Goal: Transaction & Acquisition: Purchase product/service

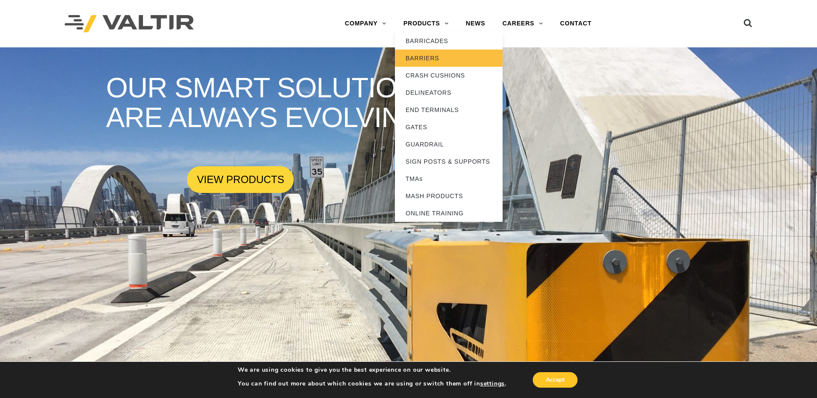
click at [437, 58] on link "BARRIERS" at bounding box center [449, 58] width 108 height 17
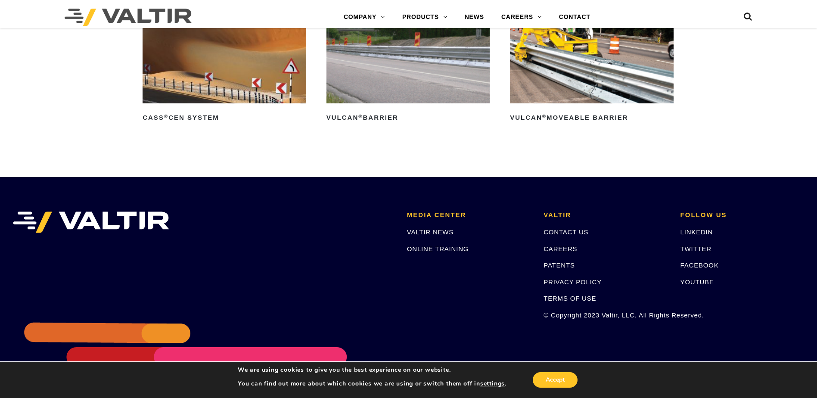
scroll to position [1765, 0]
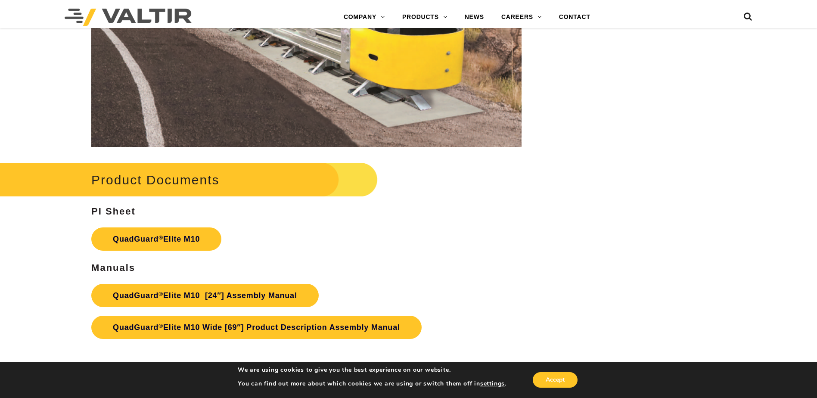
scroll to position [4469, 0]
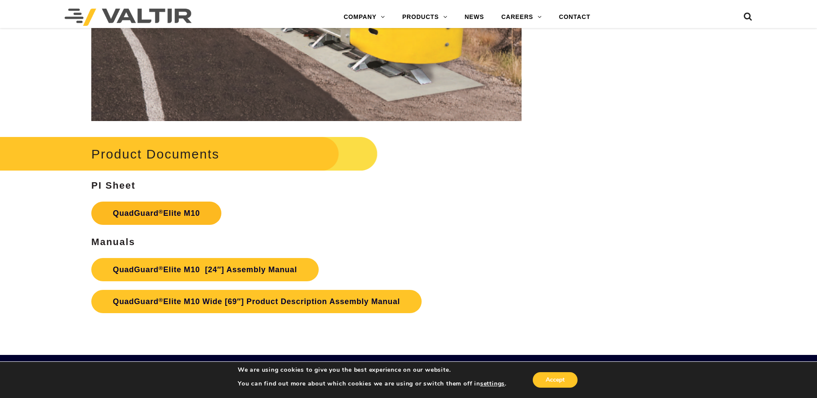
click at [173, 212] on link "QuadGuard ® Elite M10" at bounding box center [156, 213] width 130 height 23
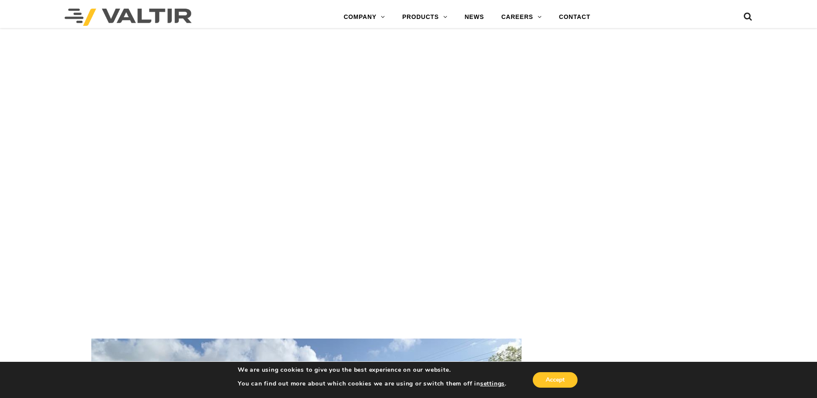
scroll to position [1722, 0]
